Goal: Communication & Community: Answer question/provide support

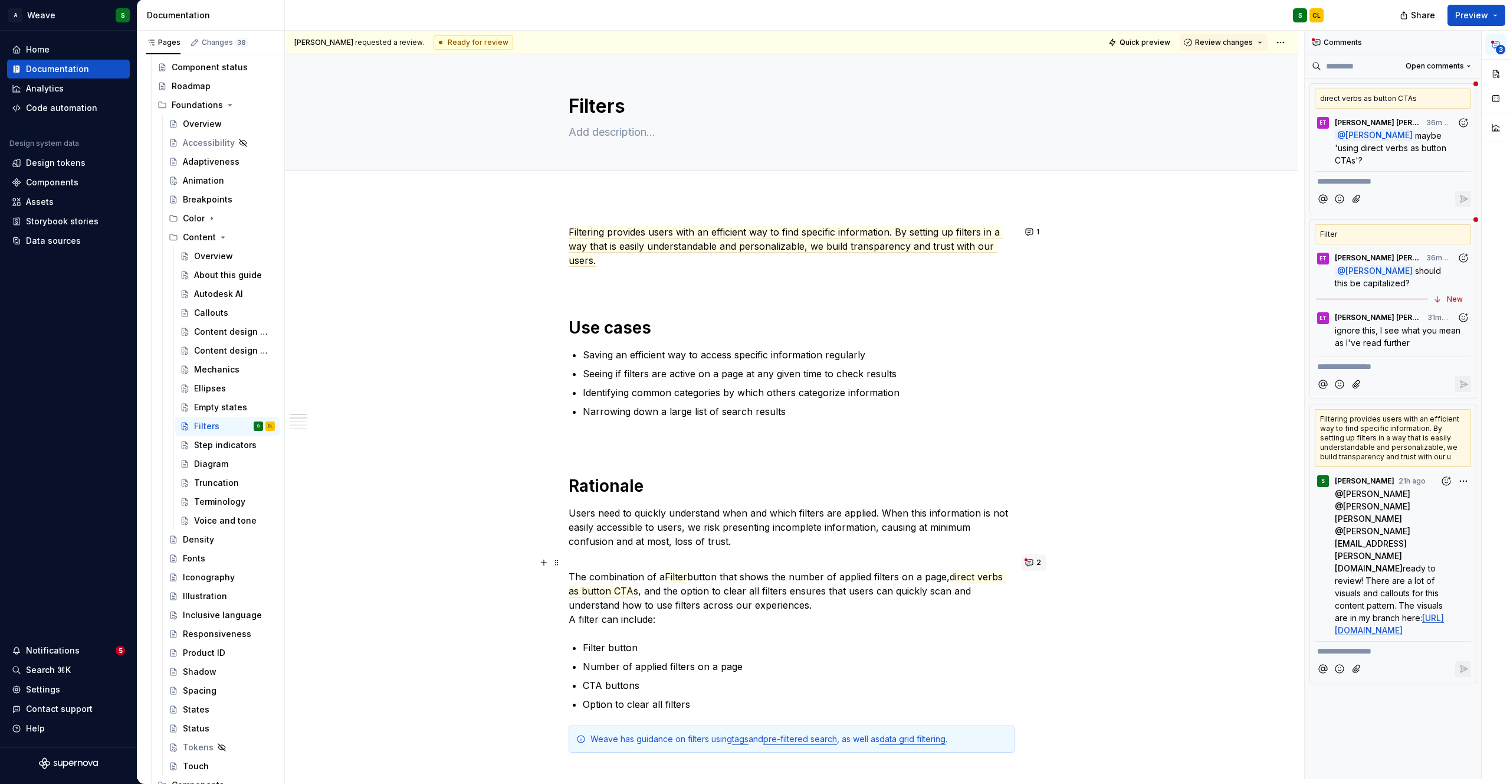
click at [1029, 562] on button "2" at bounding box center [1034, 562] width 25 height 17
type textarea "*"
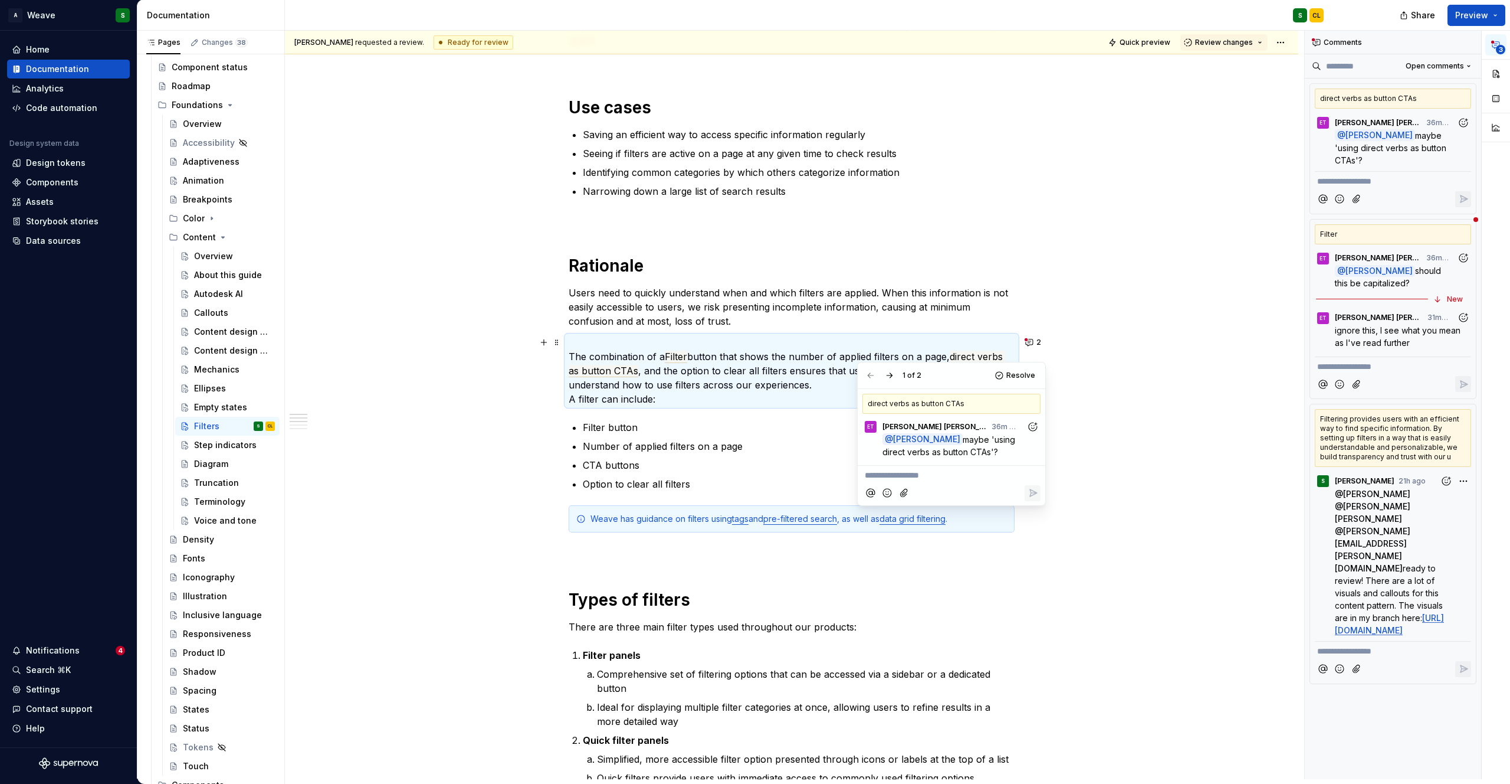
scroll to position [224, 0]
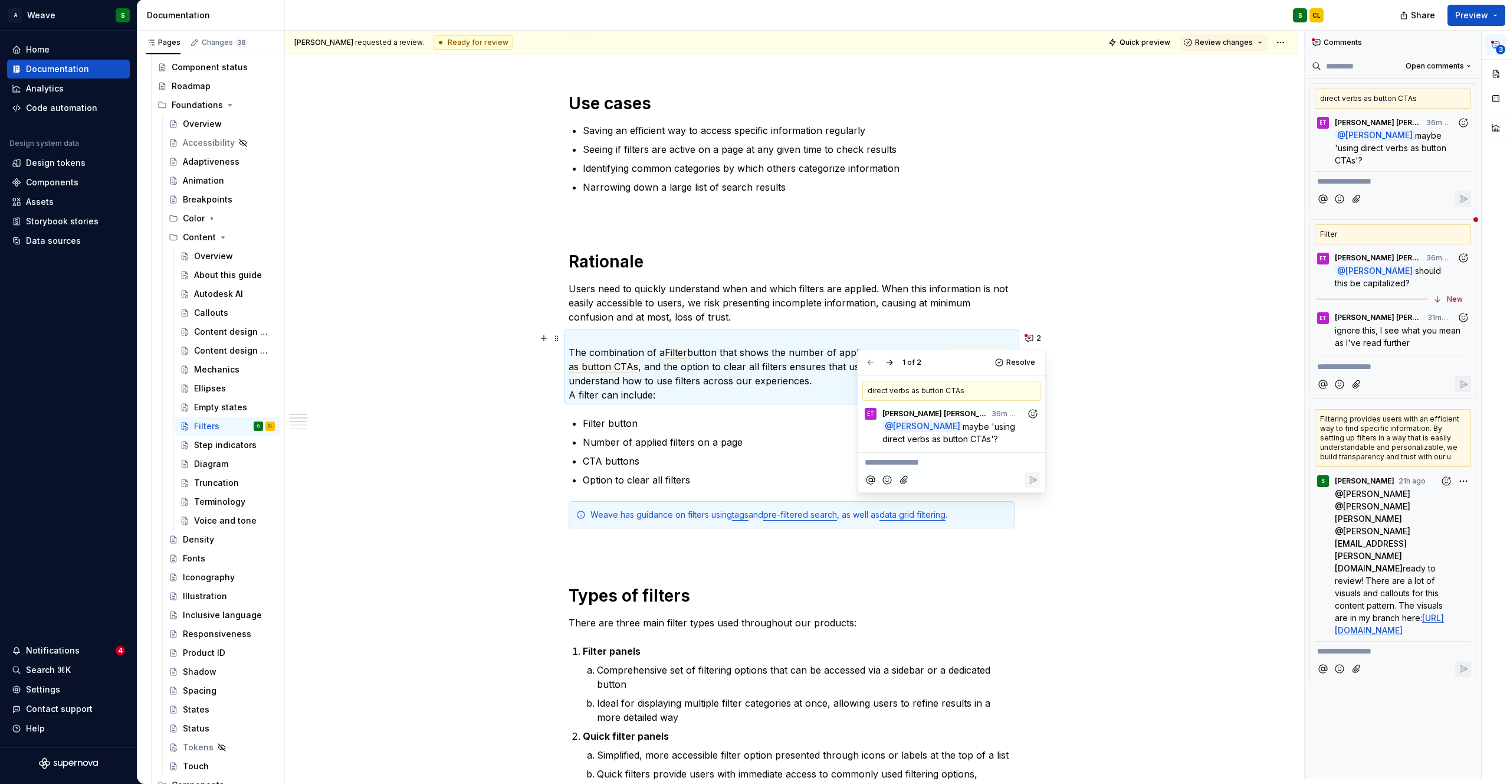
click at [715, 441] on p "Number of applied filters on a page" at bounding box center [799, 442] width 432 height 14
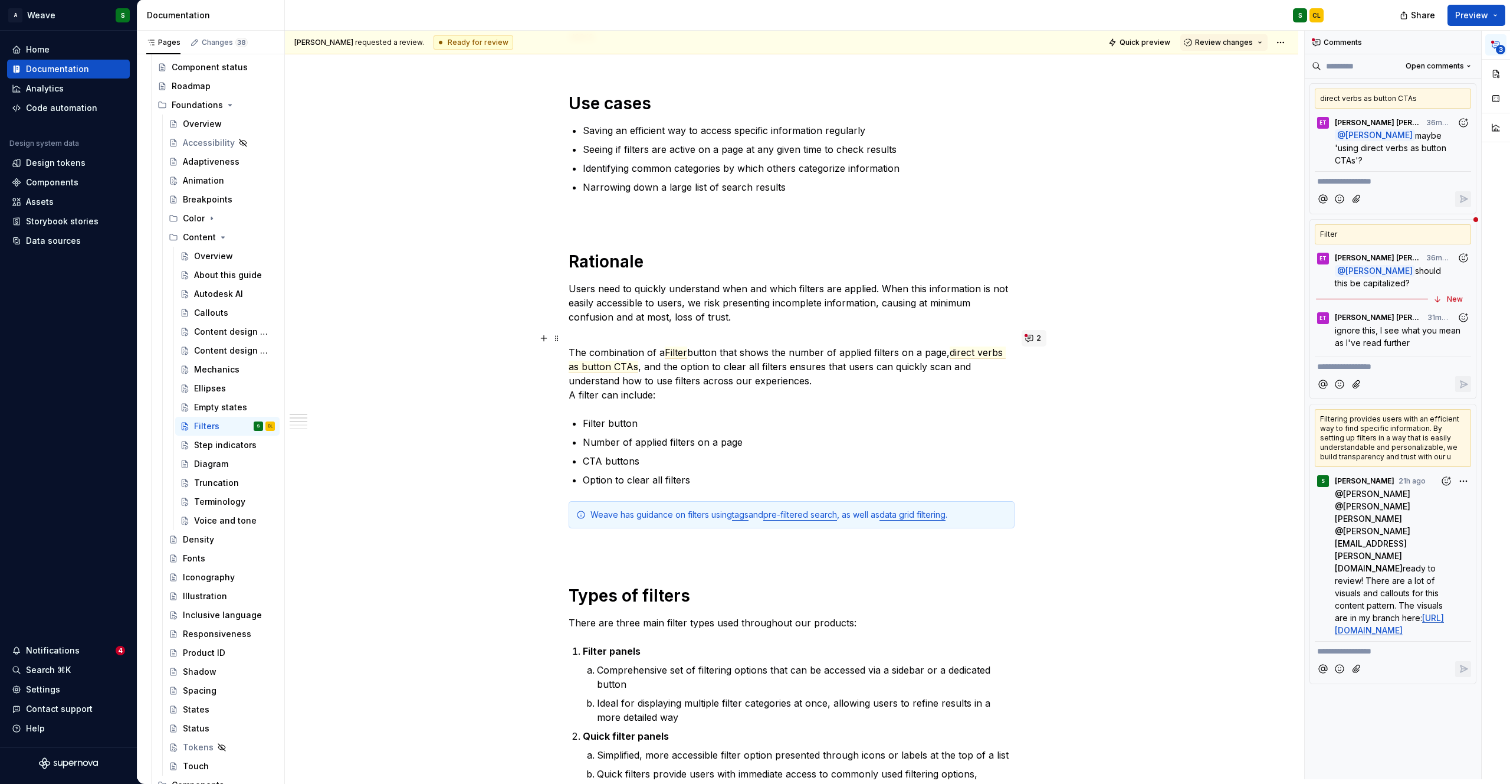
click at [1032, 339] on button "2" at bounding box center [1034, 338] width 25 height 17
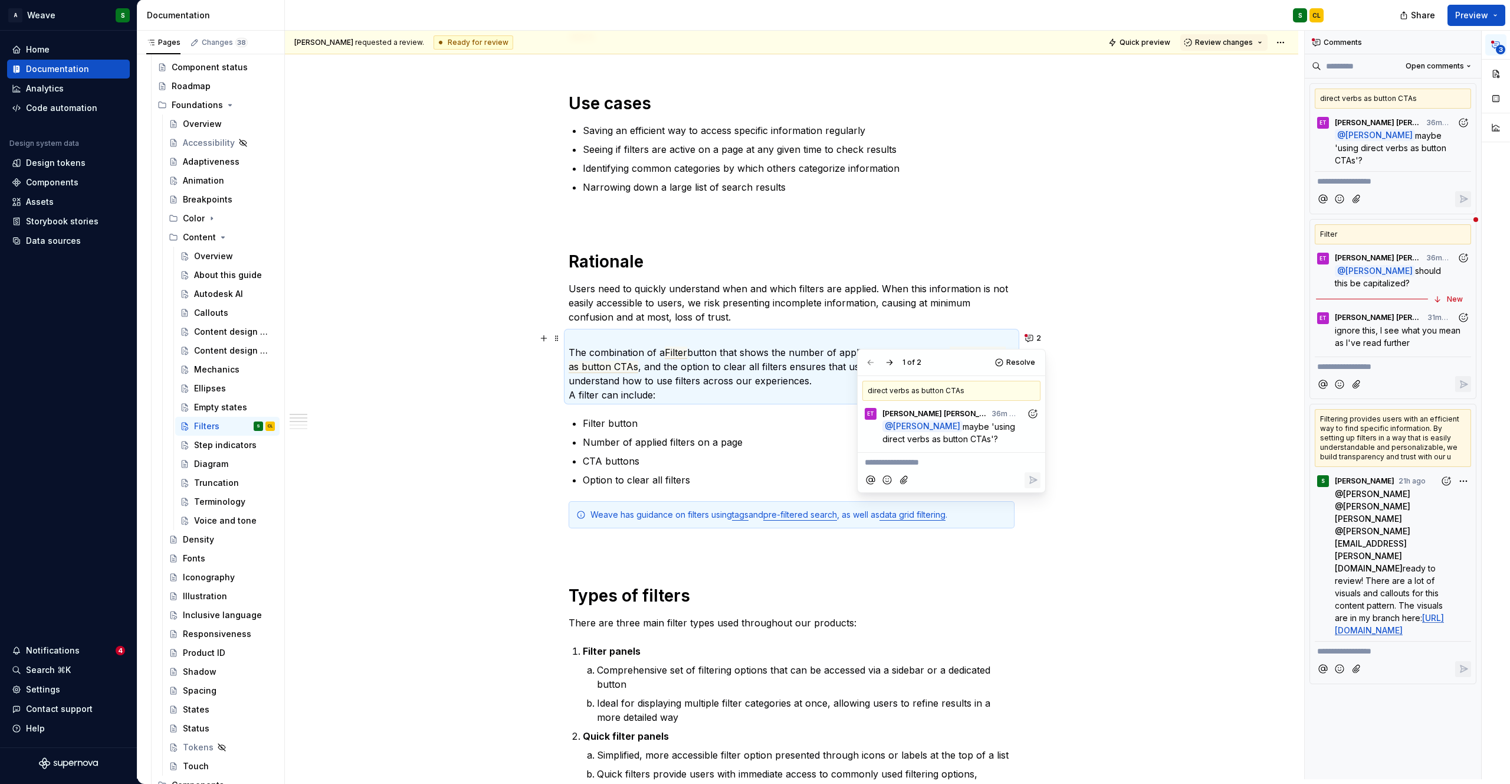
click at [791, 363] on p "The combination of a Filter button that shows the number of applied filters on …" at bounding box center [792, 366] width 446 height 71
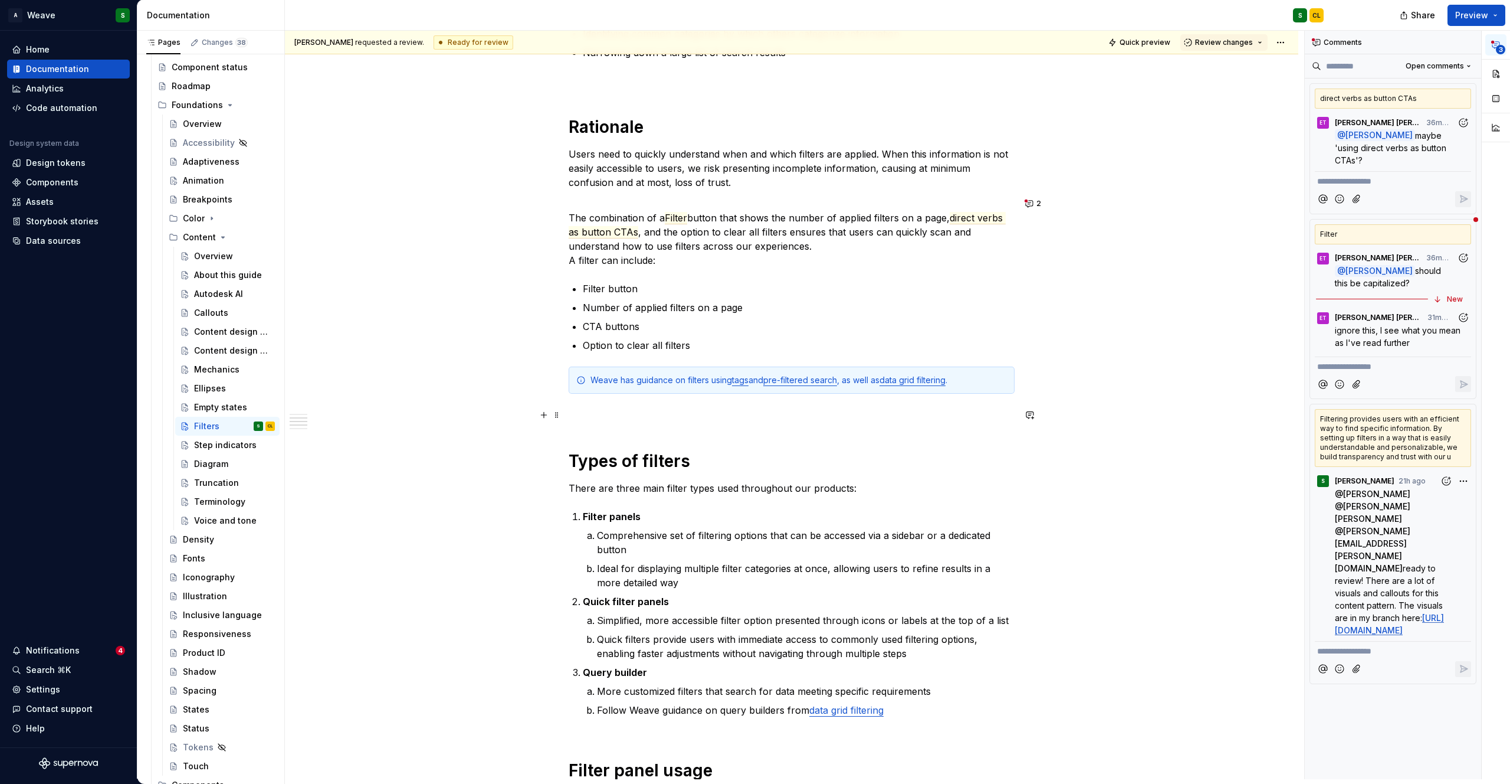
scroll to position [0, 0]
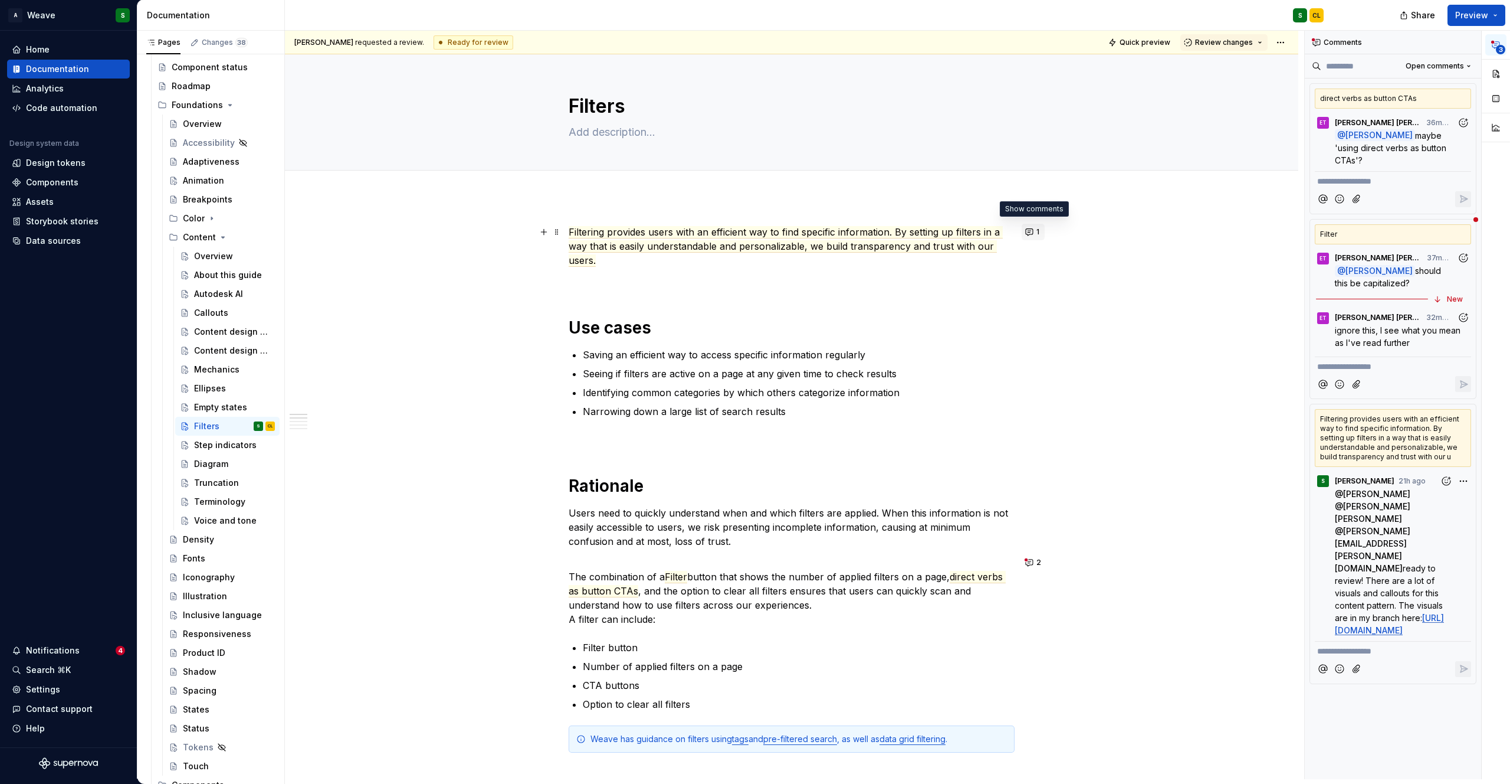
click at [1031, 225] on button "1" at bounding box center [1033, 232] width 23 height 17
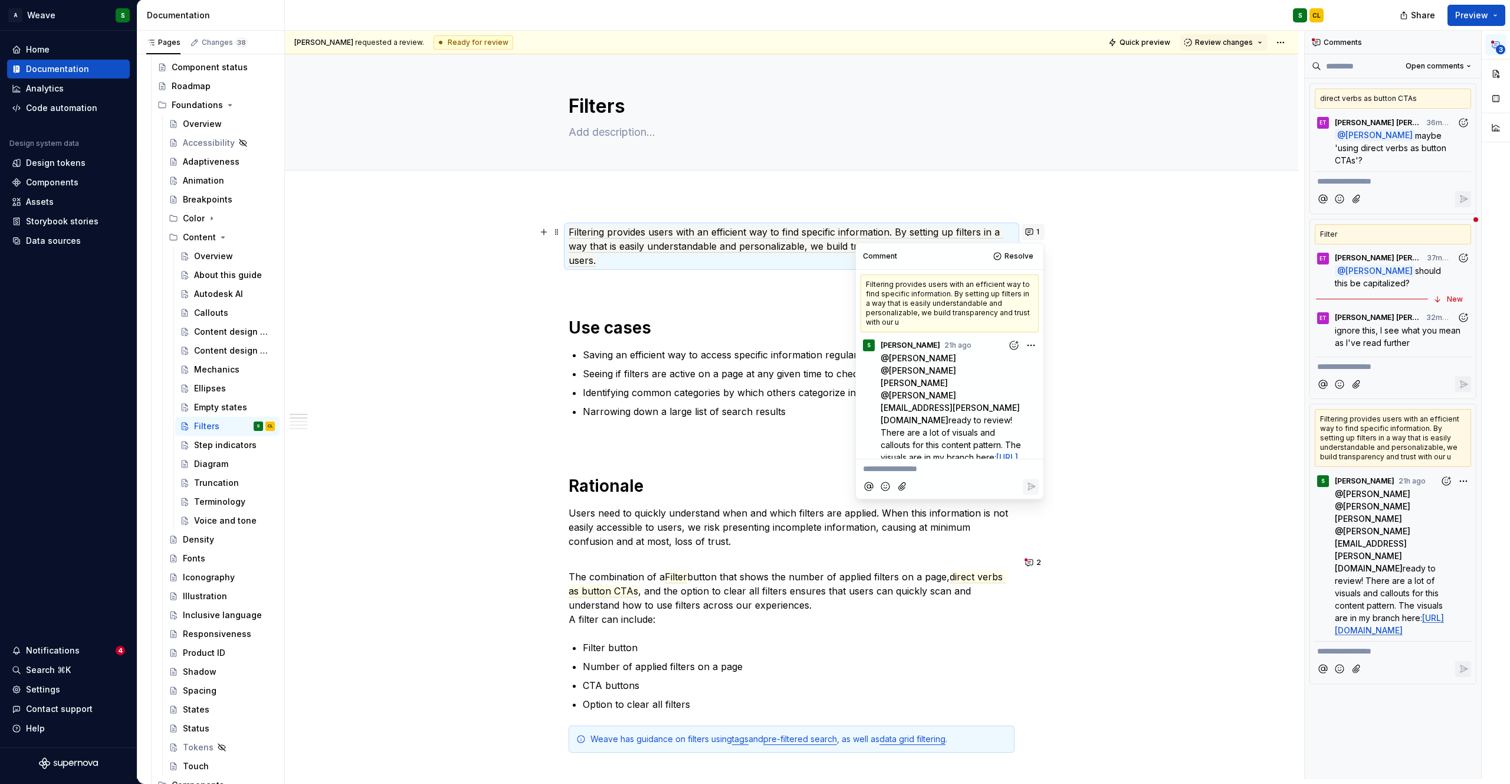
scroll to position [61, 0]
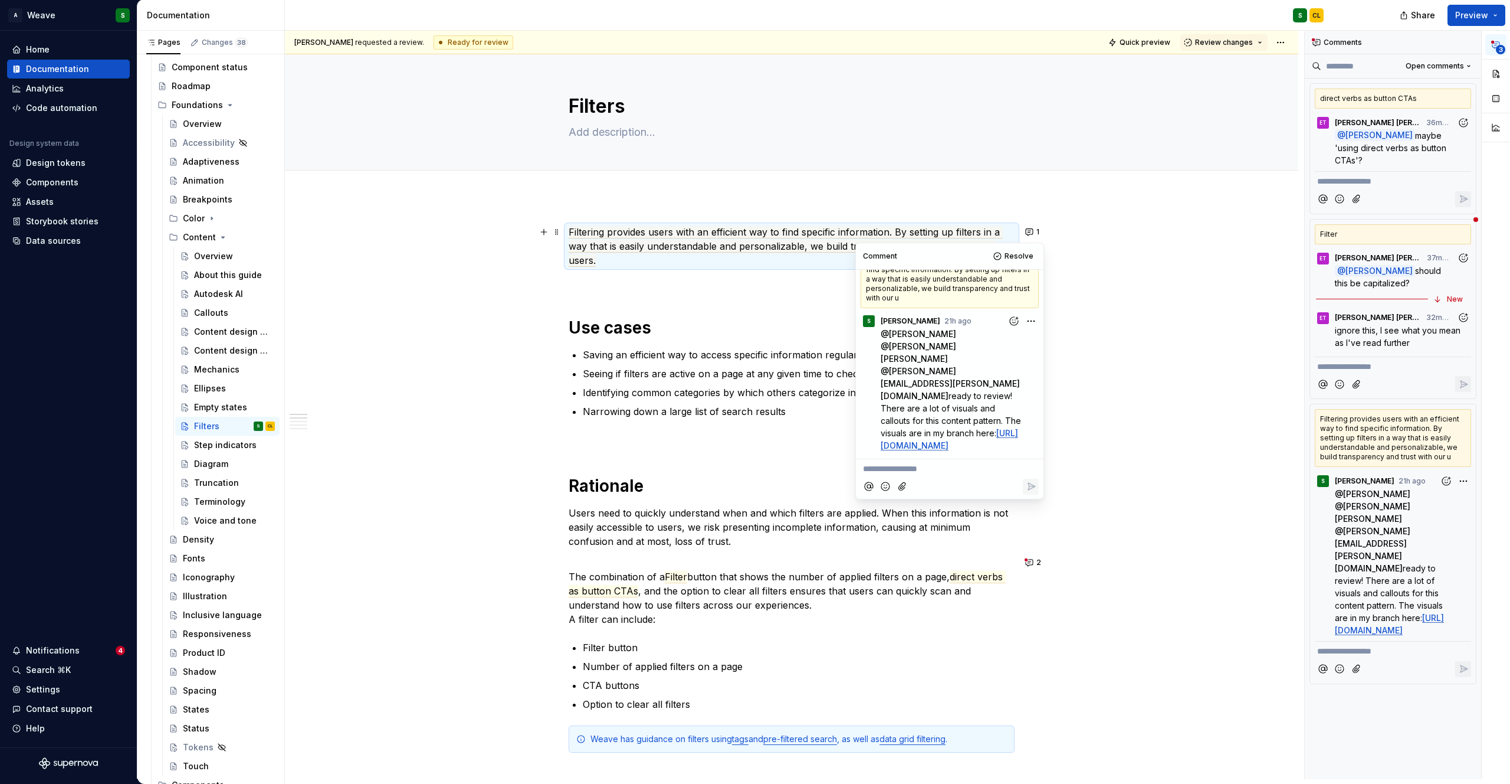
click at [751, 402] on ul "Saving an efficient way to access specific information regularly Seeing if filt…" at bounding box center [799, 383] width 432 height 71
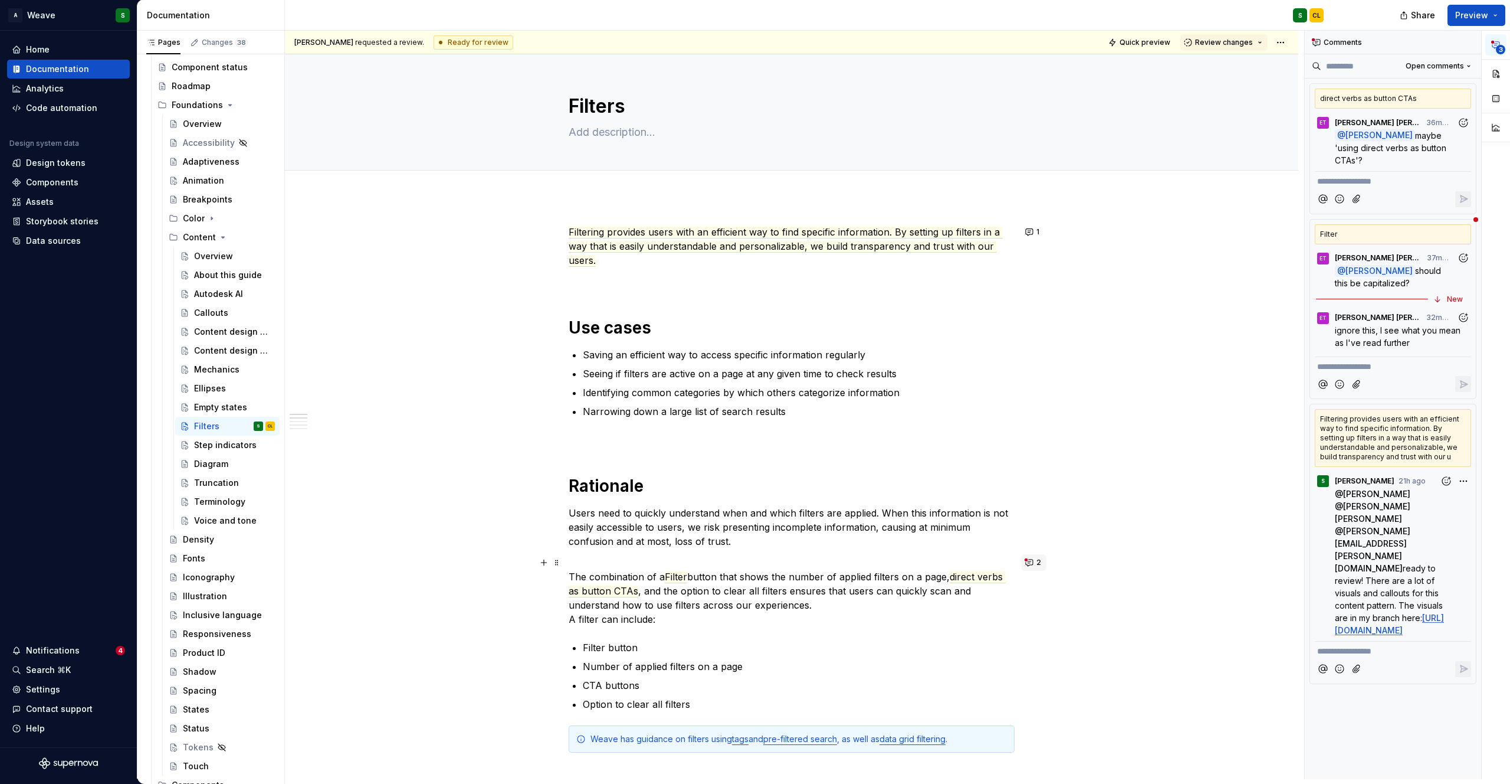
click at [1024, 566] on button "2" at bounding box center [1034, 562] width 25 height 17
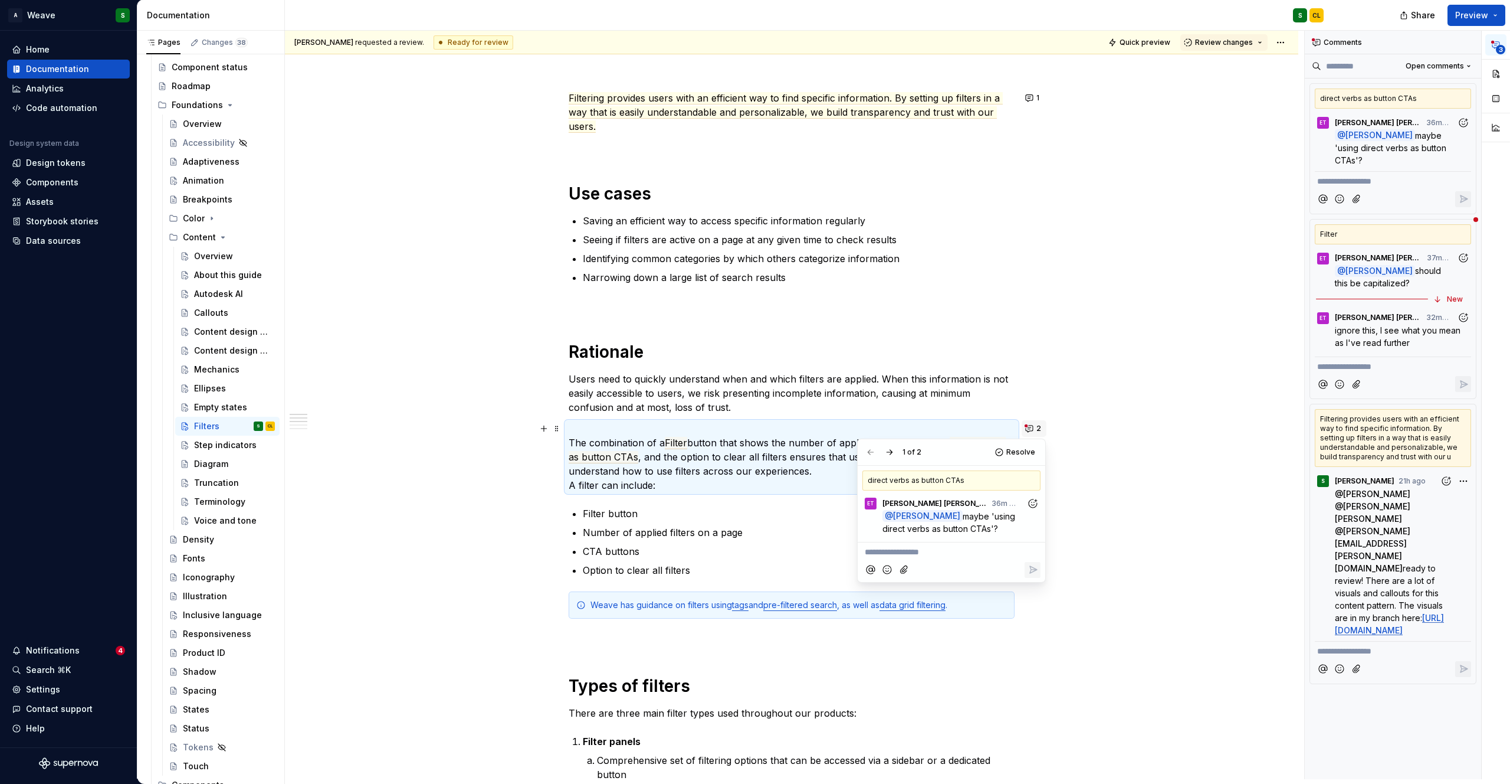
scroll to position [135, 0]
drag, startPoint x: 961, startPoint y: 513, endPoint x: 967, endPoint y: 530, distance: 18.3
click at [967, 530] on span "maybe 'using direct verbs as button CTAs'?" at bounding box center [950, 522] width 135 height 22
click at [1033, 501] on icon "Add reaction" at bounding box center [1033, 503] width 12 height 12
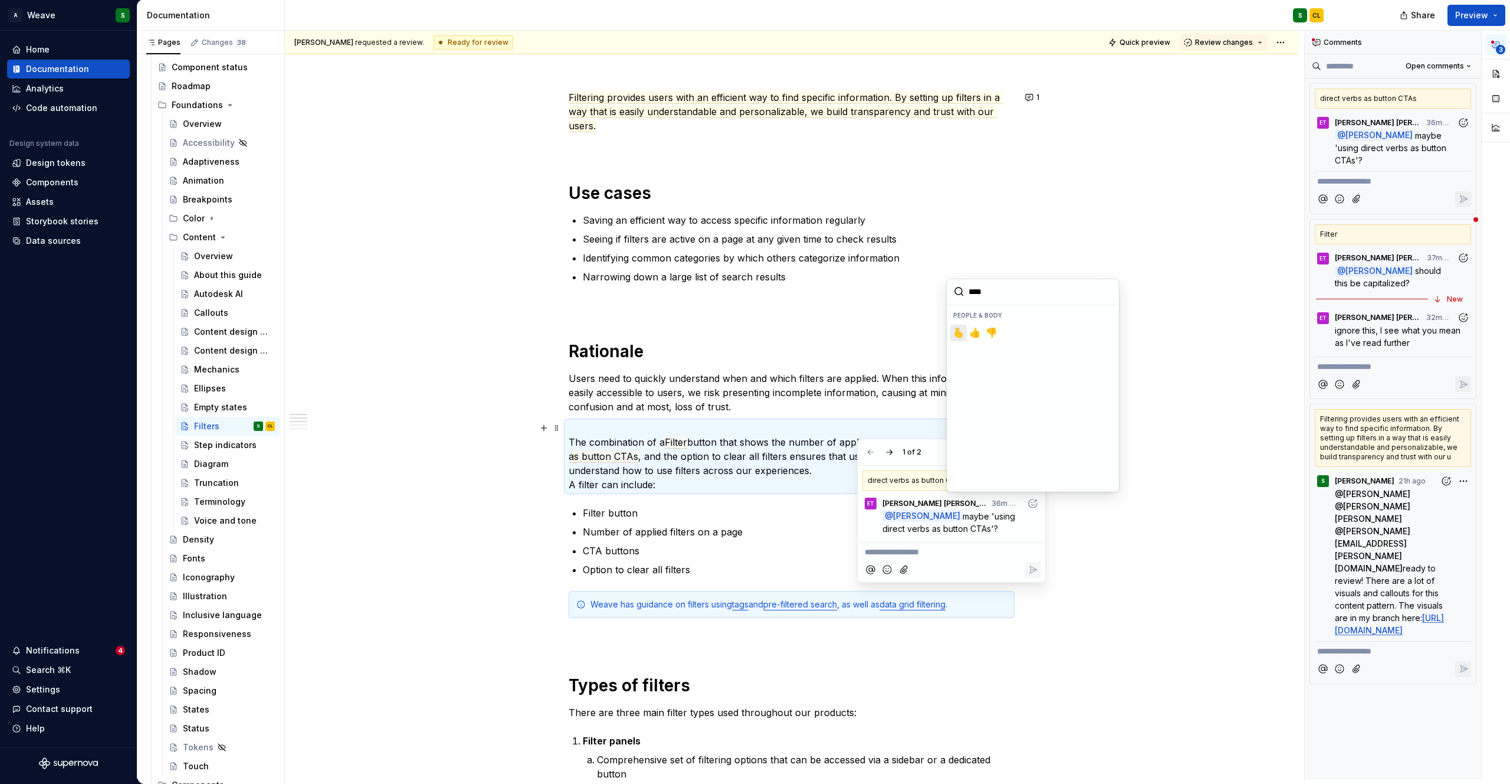
type input "*****"
click at [971, 332] on span "👍️" at bounding box center [975, 333] width 9 height 12
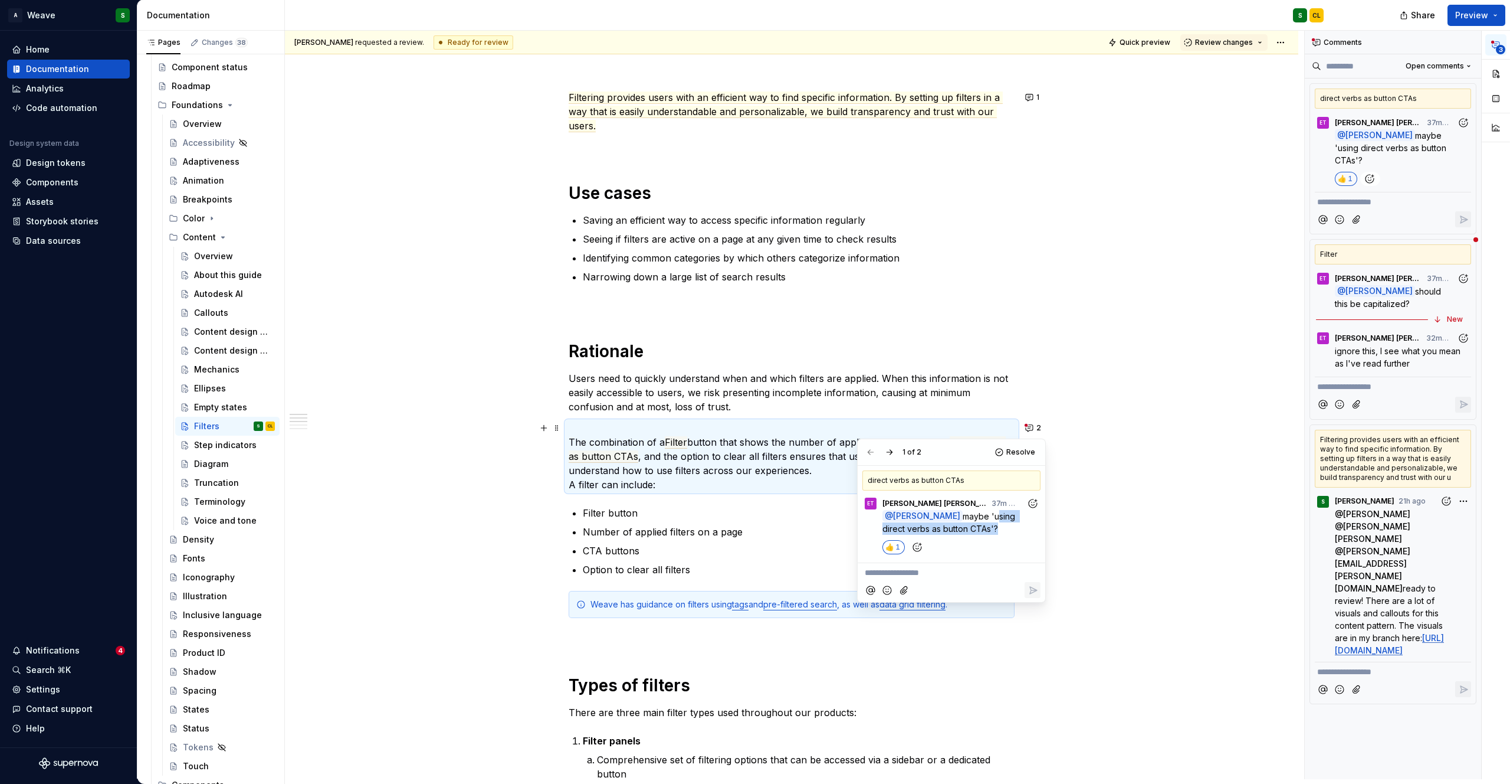
drag, startPoint x: 960, startPoint y: 516, endPoint x: 968, endPoint y: 528, distance: 14.1
click at [968, 529] on span "maybe 'using direct verbs as button CTAs'?" at bounding box center [950, 522] width 135 height 22
copy span "using direct verbs as button CTAs'"
click at [895, 391] on p "Users need to quickly understand when and which filters are applied. When this …" at bounding box center [792, 392] width 446 height 42
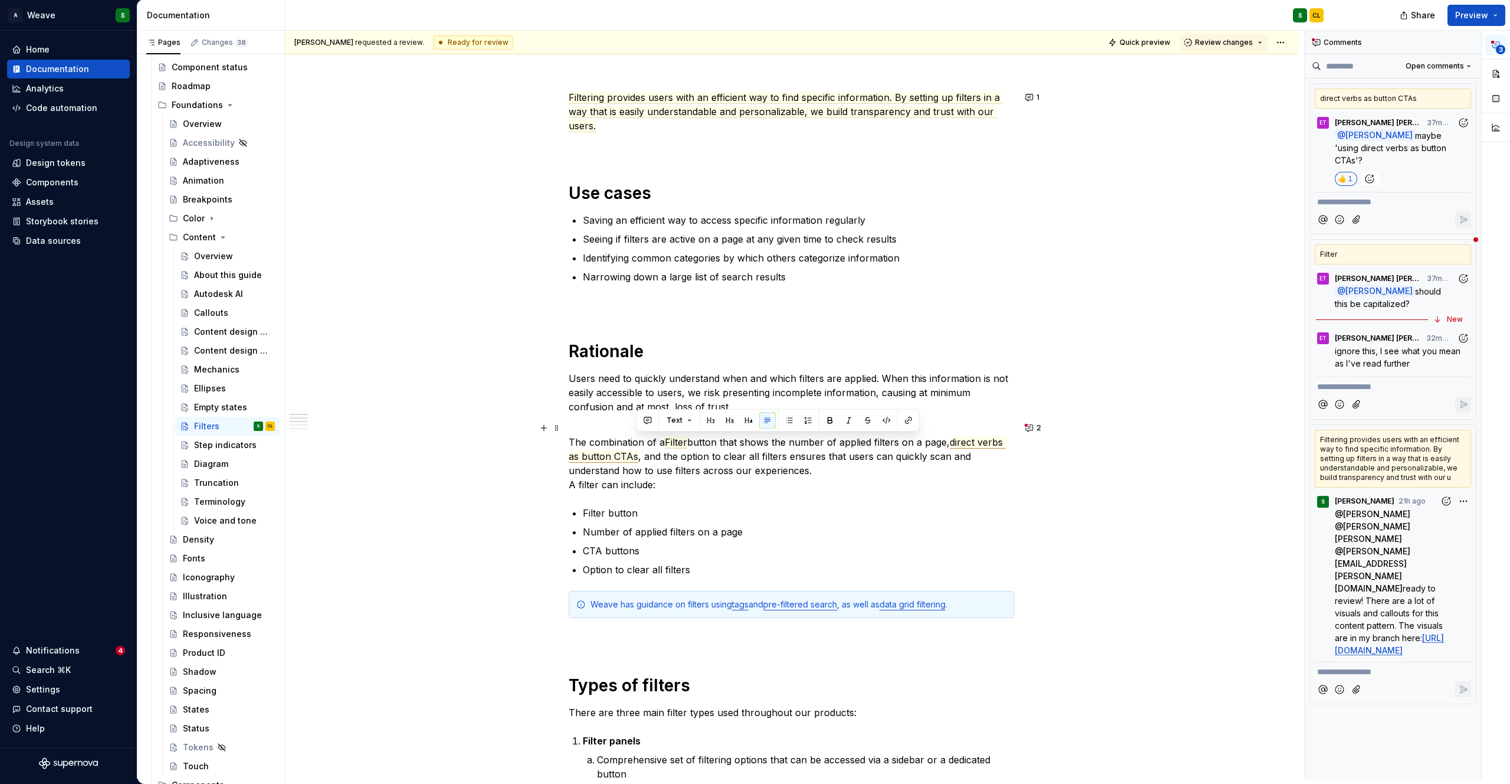
drag, startPoint x: 958, startPoint y: 444, endPoint x: 635, endPoint y: 457, distance: 323.0
click at [635, 457] on span "direct verbs as button CTAs" at bounding box center [787, 449] width 437 height 27
paste div
click at [950, 441] on span "using direct verbs as button CTAs" at bounding box center [786, 449] width 435 height 27
click at [1038, 427] on span "2" at bounding box center [1039, 427] width 5 height 9
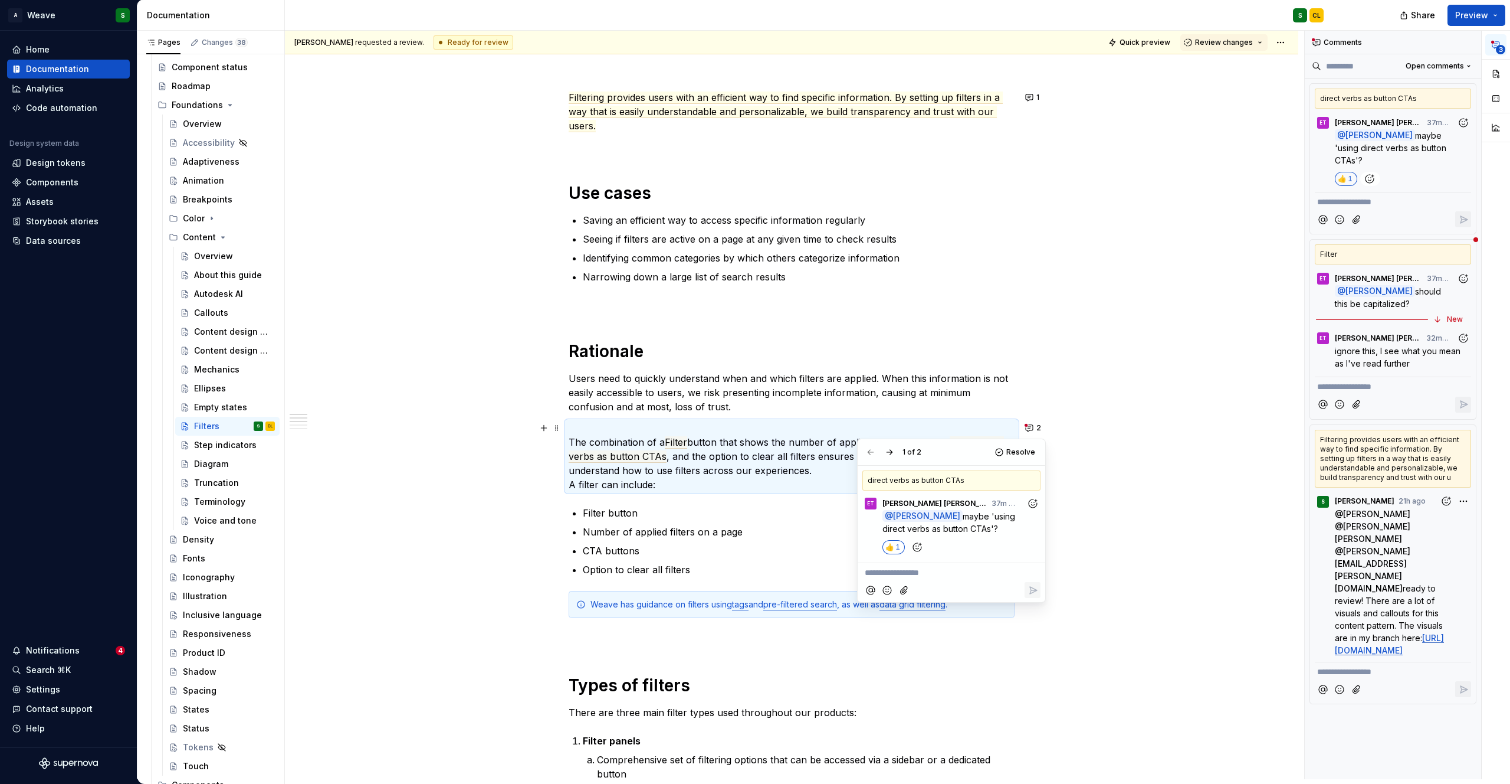
click at [918, 572] on p "**********" at bounding box center [951, 572] width 173 height 12
click at [1031, 589] on icon "Reply" at bounding box center [1033, 589] width 7 height 7
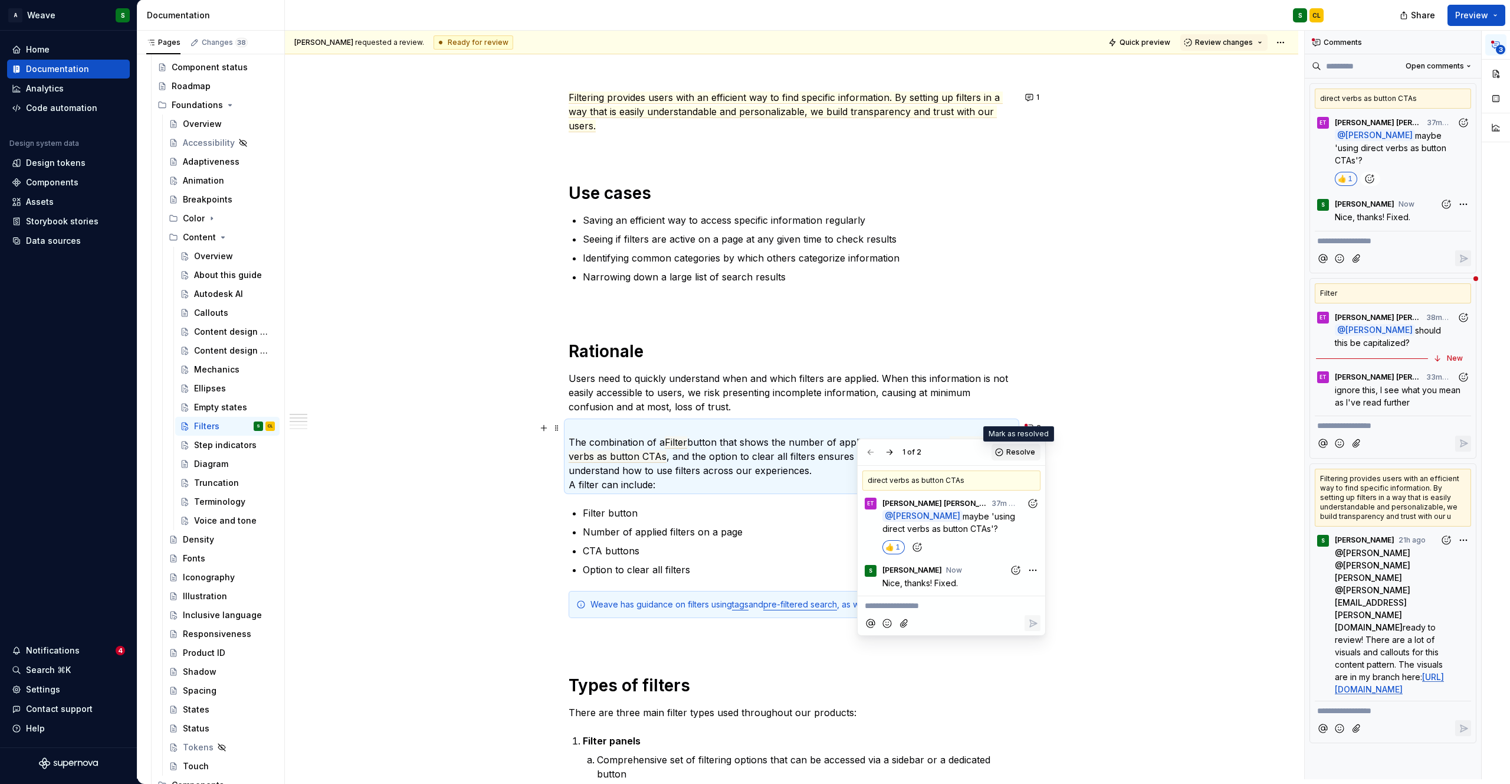
click at [1011, 448] on span "Resolve" at bounding box center [1021, 451] width 29 height 9
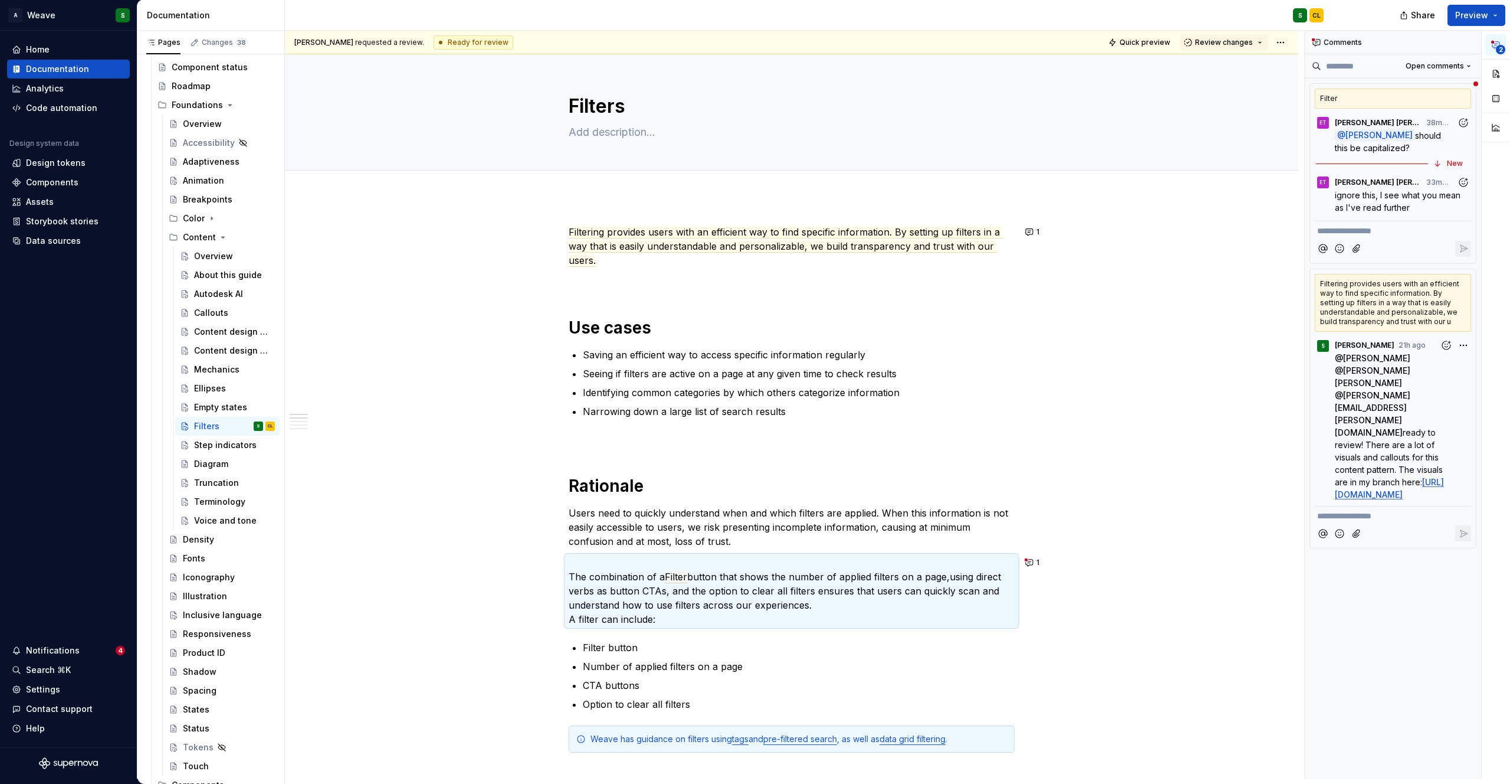
type textarea "*"
click at [1382, 202] on span "ignore this, I see what you mean as I've read further" at bounding box center [1399, 201] width 128 height 22
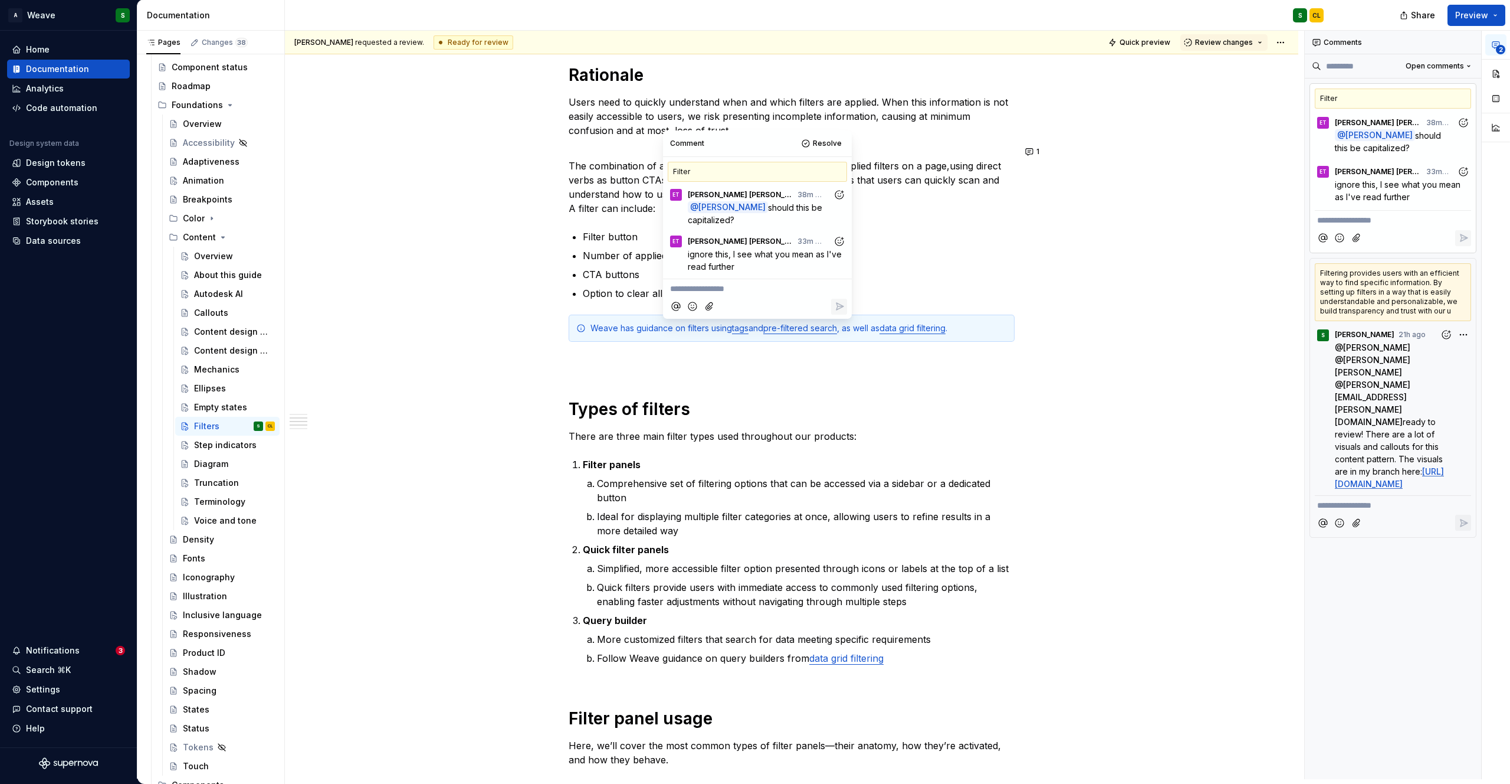
scroll to position [481, 0]
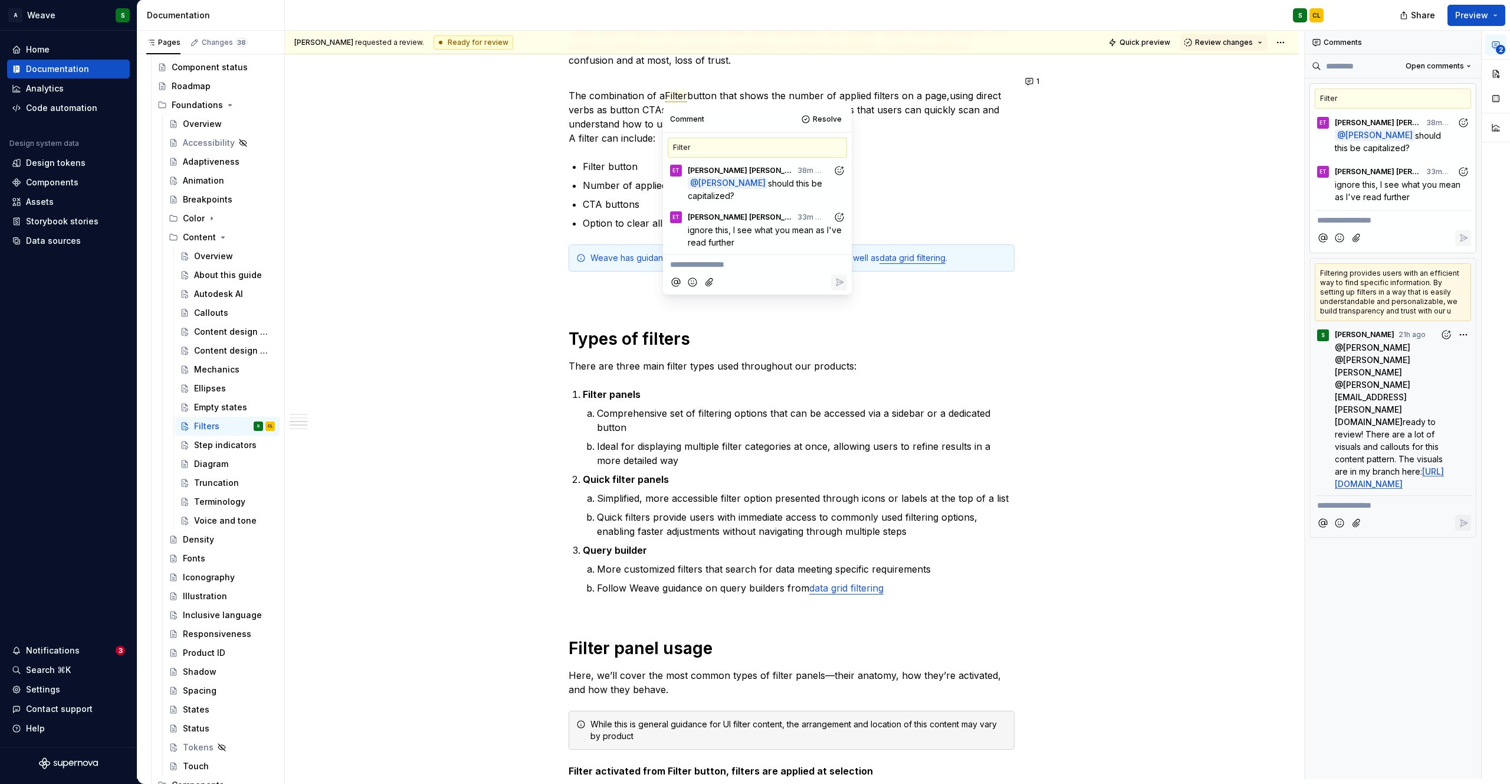
click at [1471, 171] on button "Add reaction" at bounding box center [1464, 171] width 16 height 16
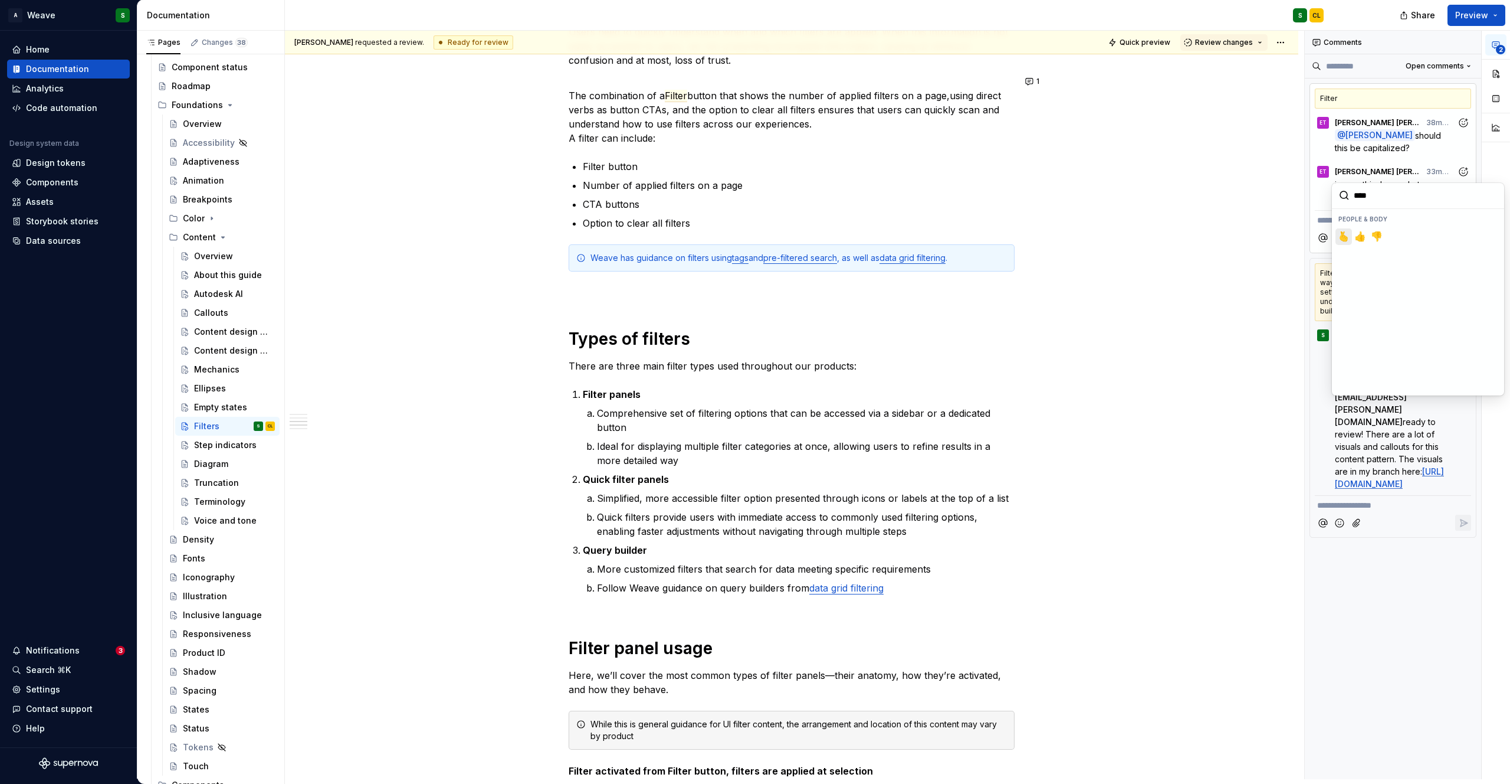
type input "*****"
click at [1362, 238] on span "👍️" at bounding box center [1360, 237] width 9 height 12
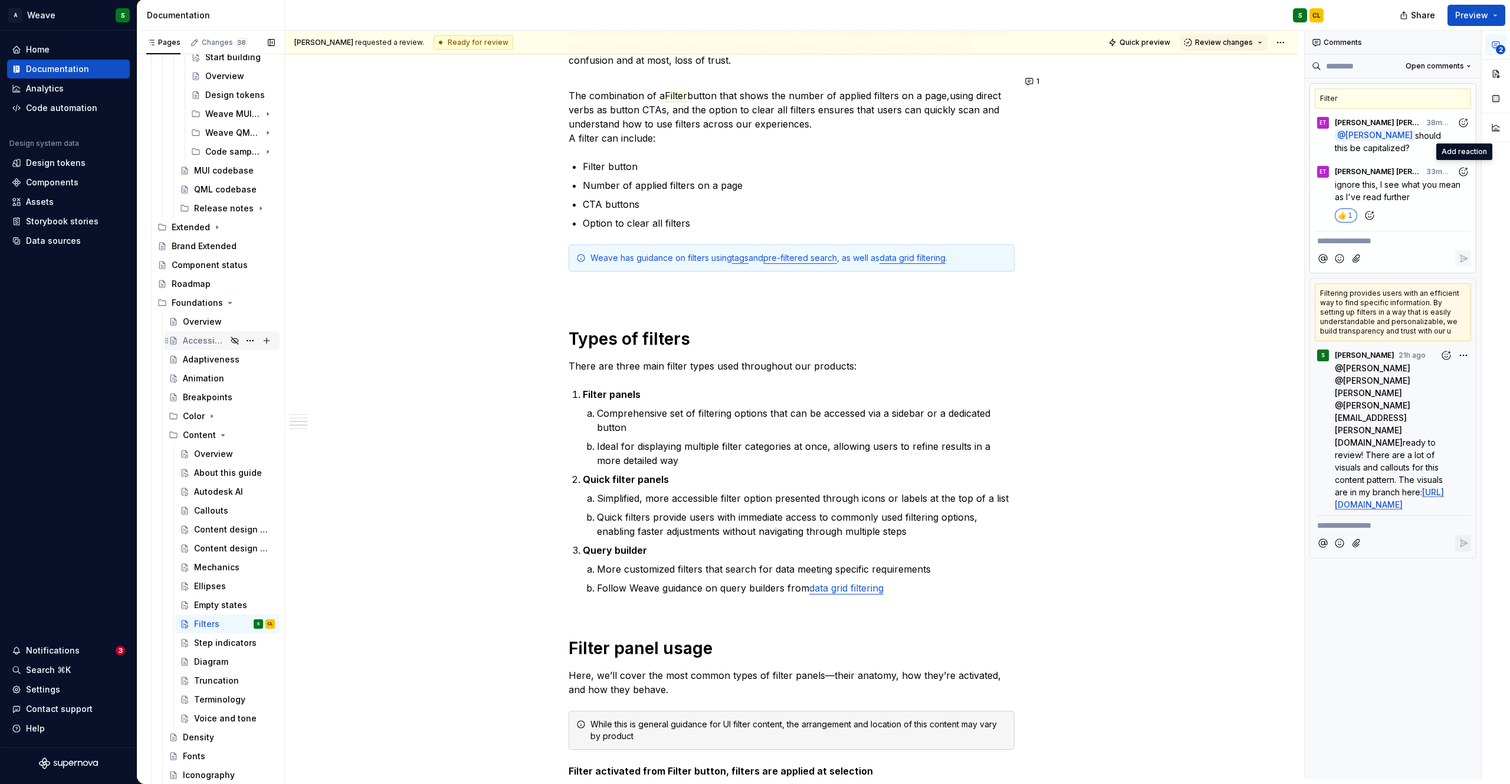
scroll to position [0, 0]
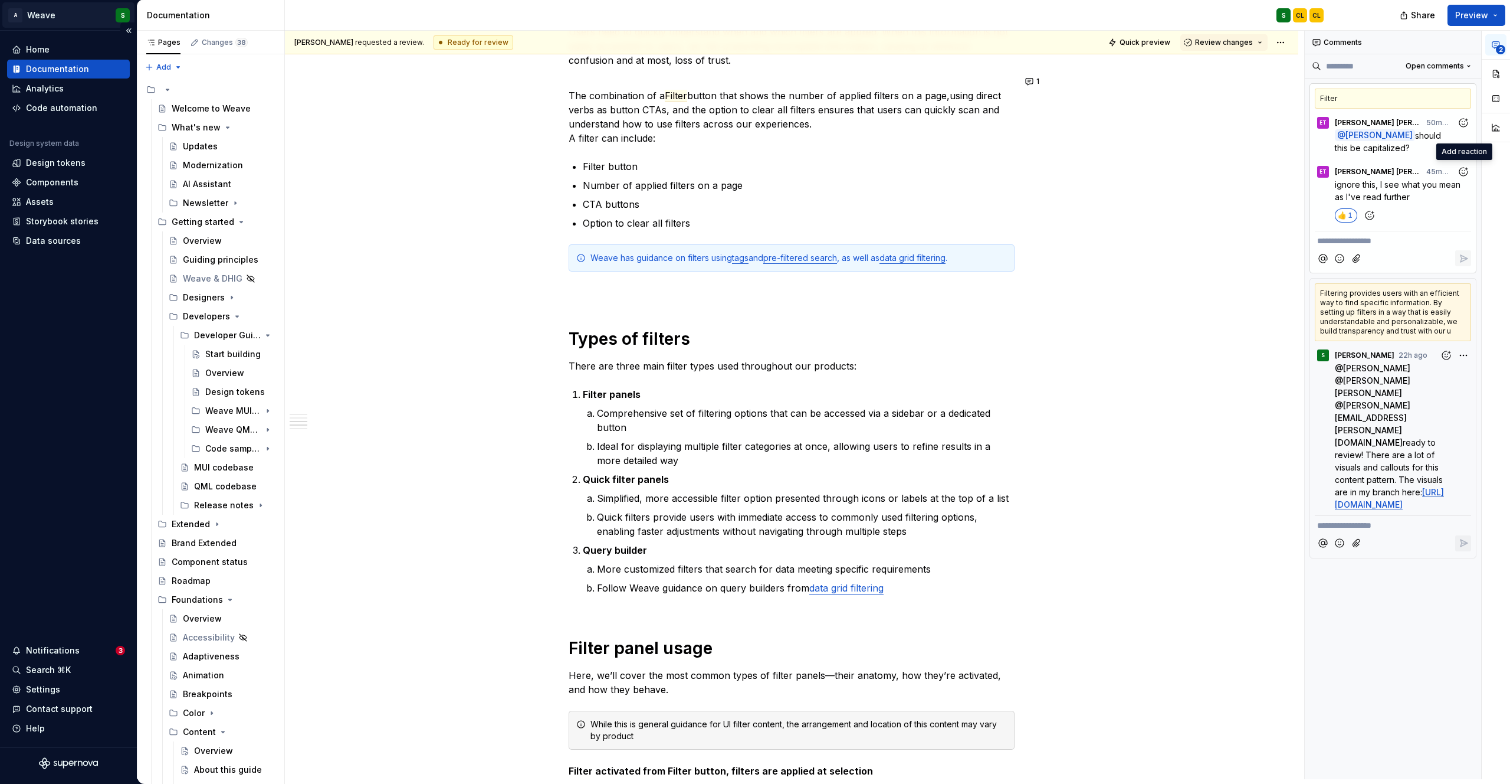
type textarea "*"
